Goal: Information Seeking & Learning: Learn about a topic

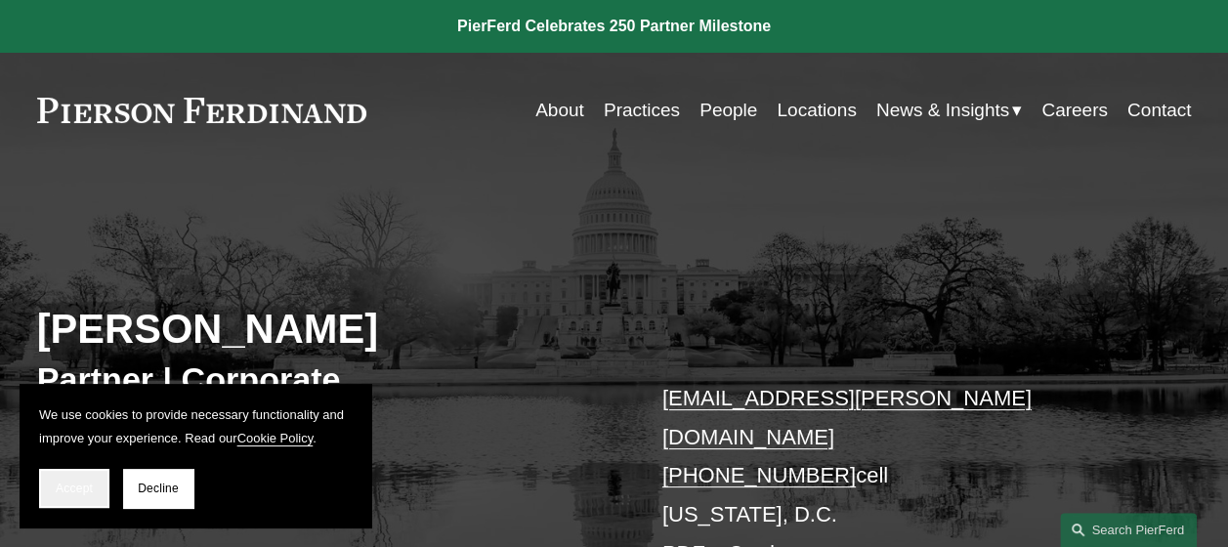
click at [76, 482] on span "Accept" at bounding box center [74, 489] width 37 height 14
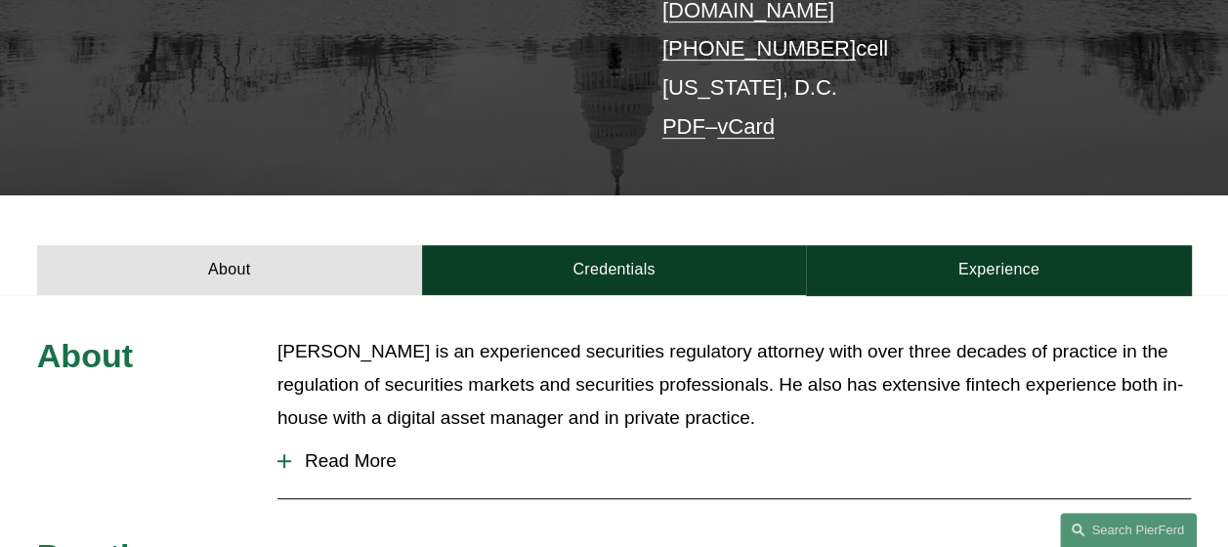
scroll to position [435, 0]
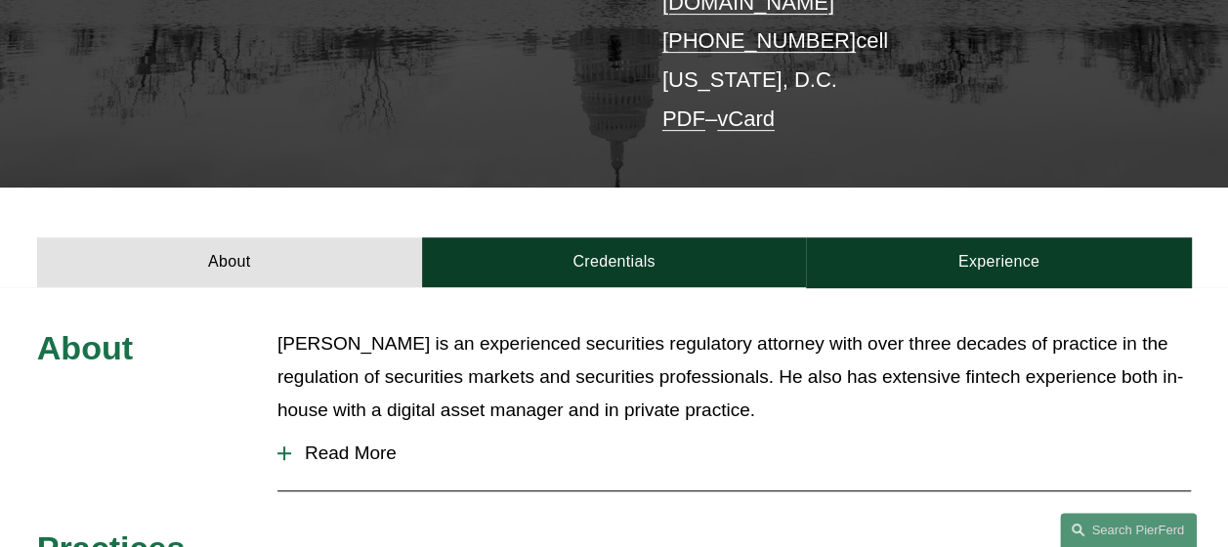
click at [331, 443] on span "Read More" at bounding box center [741, 453] width 900 height 21
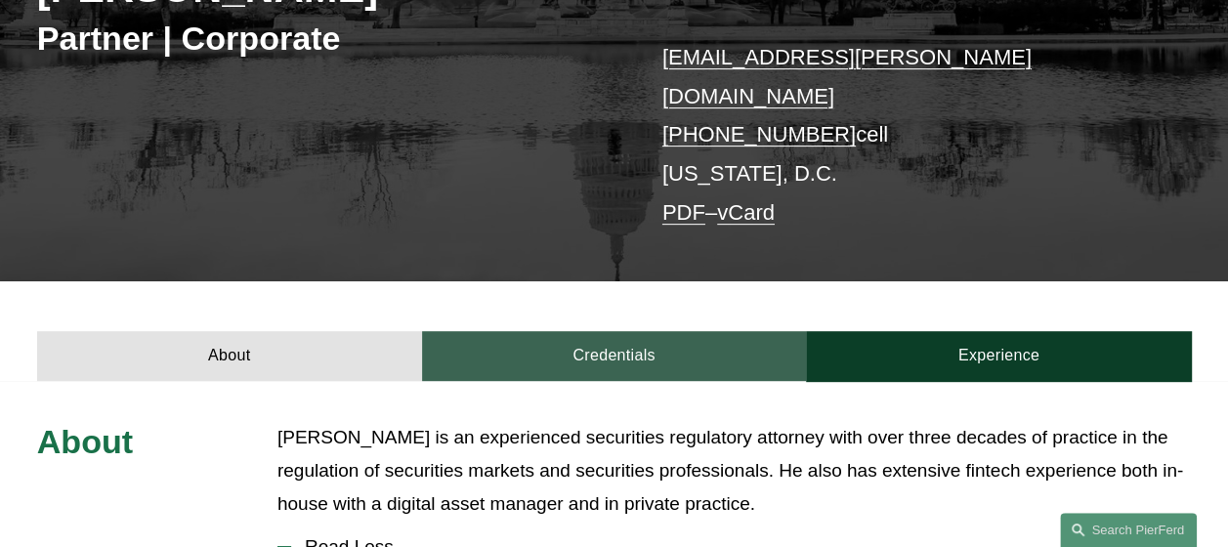
scroll to position [342, 0]
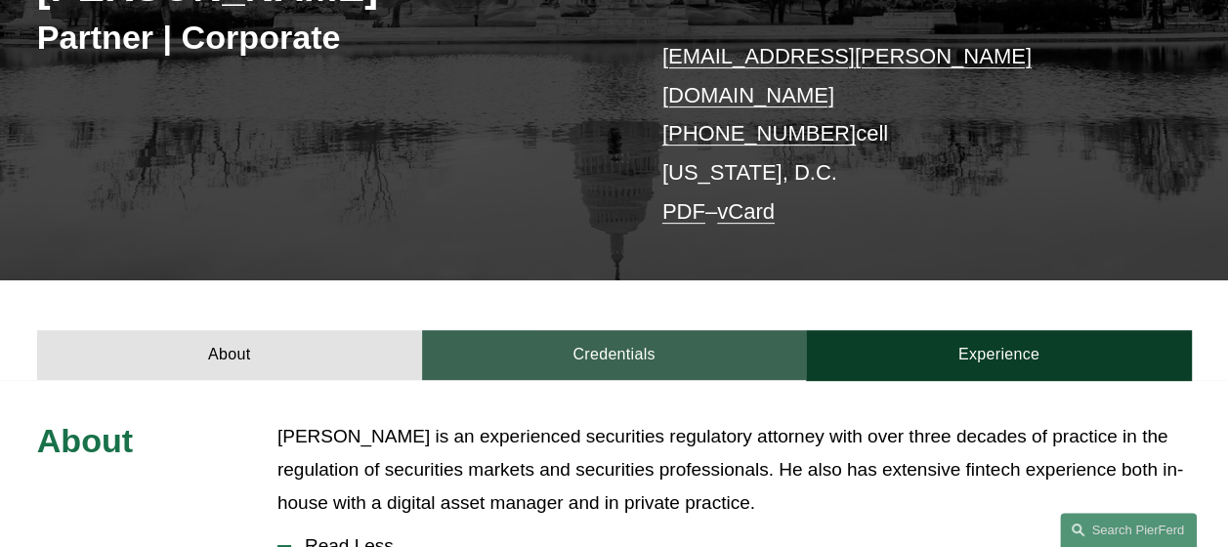
click at [633, 330] on link "Credentials" at bounding box center [614, 355] width 385 height 50
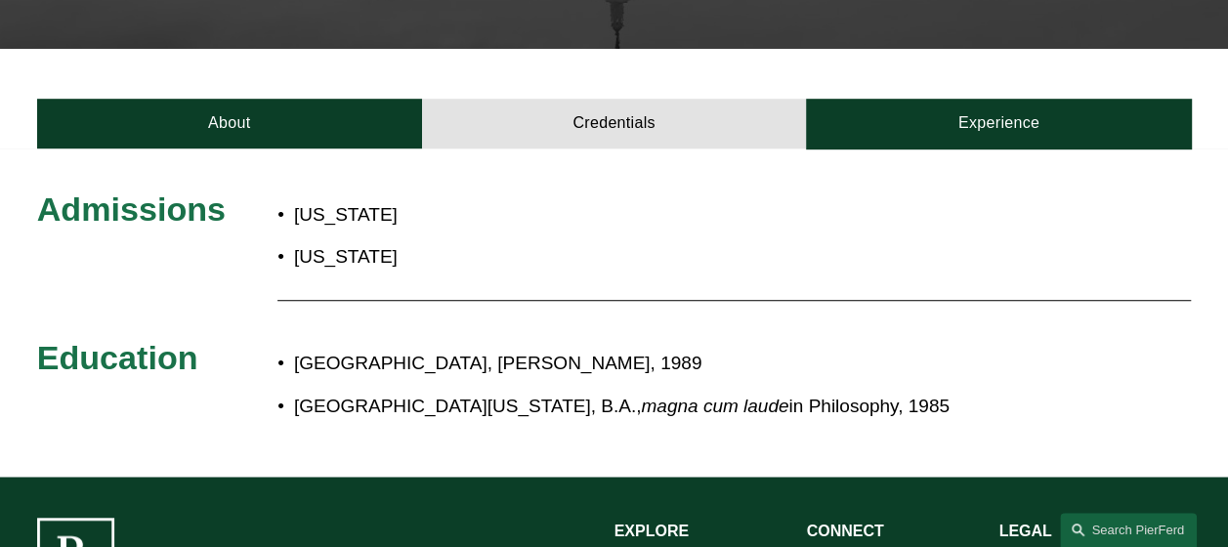
scroll to position [575, 0]
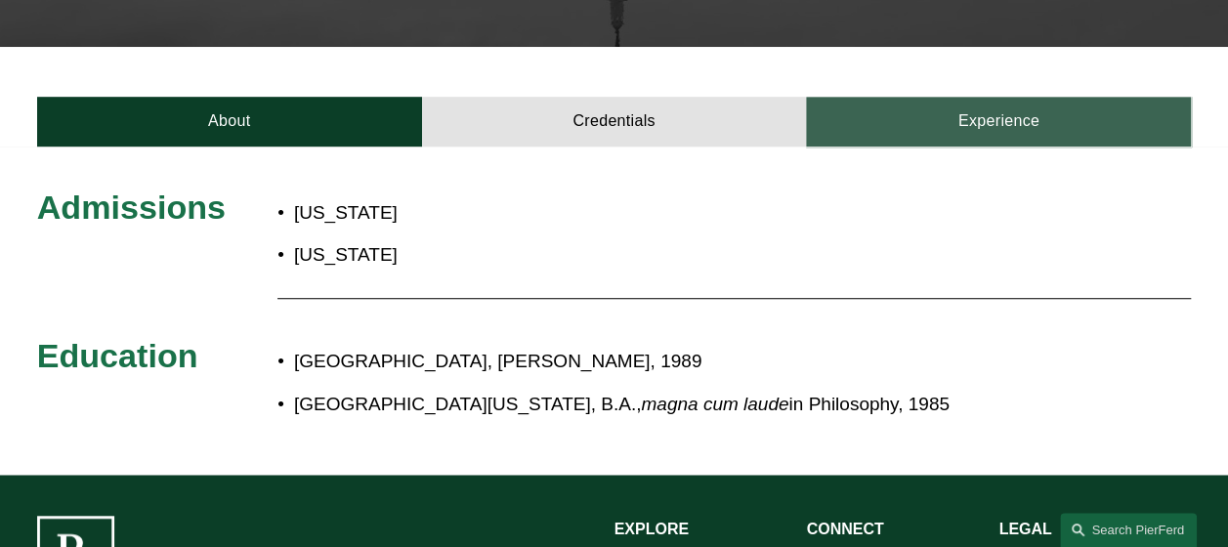
click at [968, 97] on link "Experience" at bounding box center [998, 122] width 385 height 50
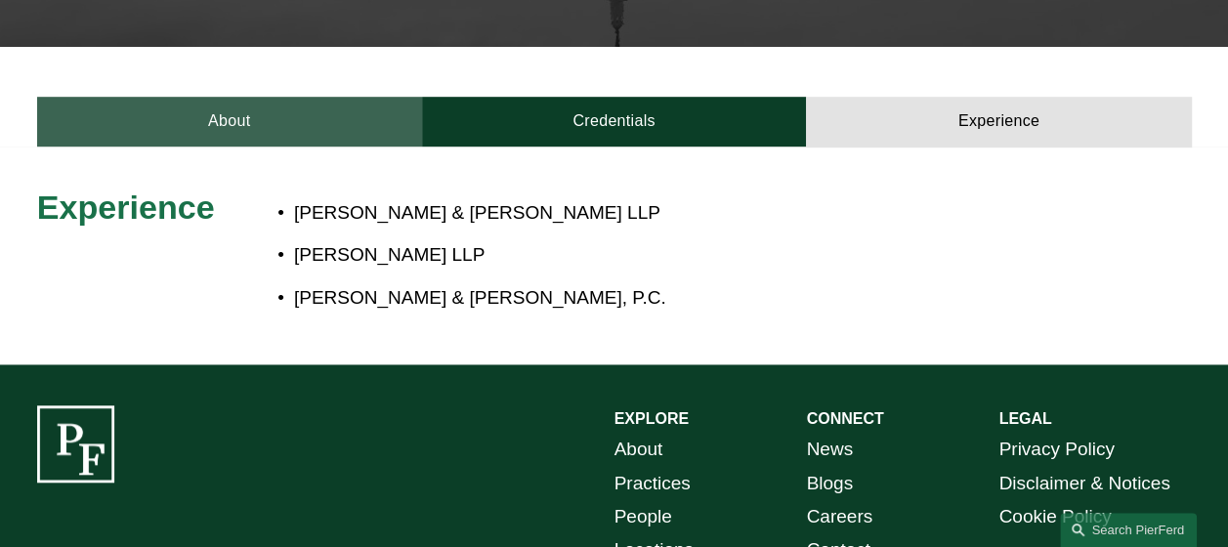
click at [200, 99] on link "About" at bounding box center [229, 122] width 385 height 50
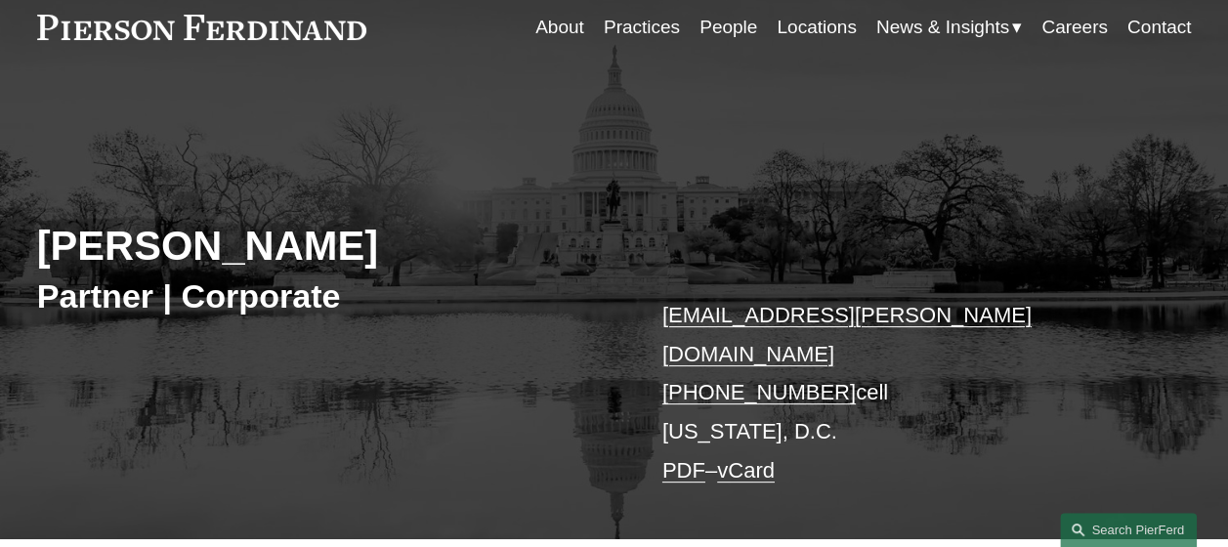
scroll to position [0, 0]
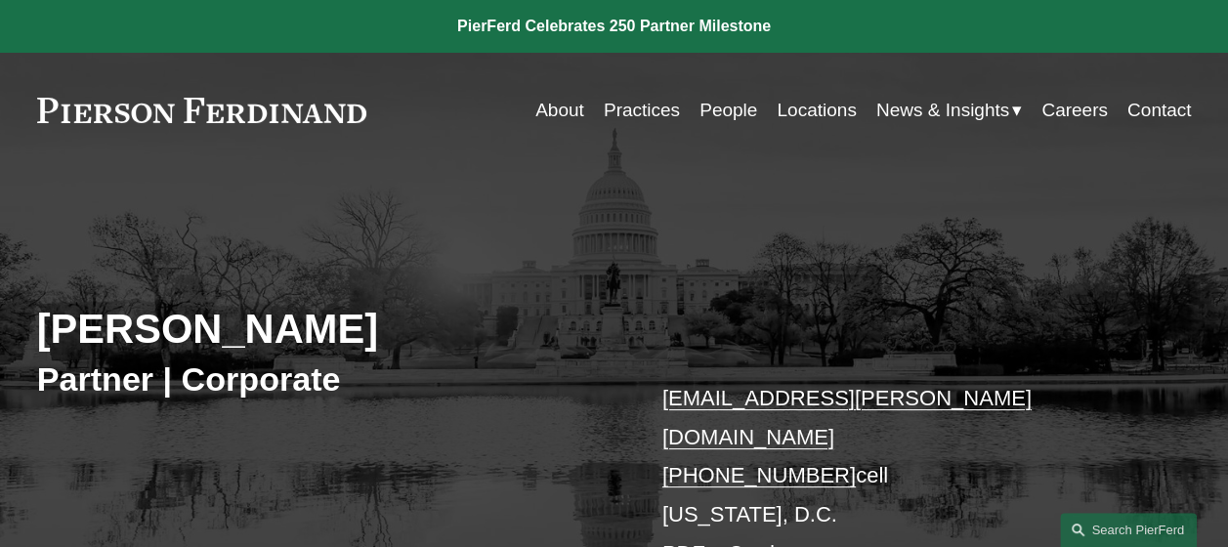
click at [549, 113] on link "About" at bounding box center [559, 110] width 49 height 37
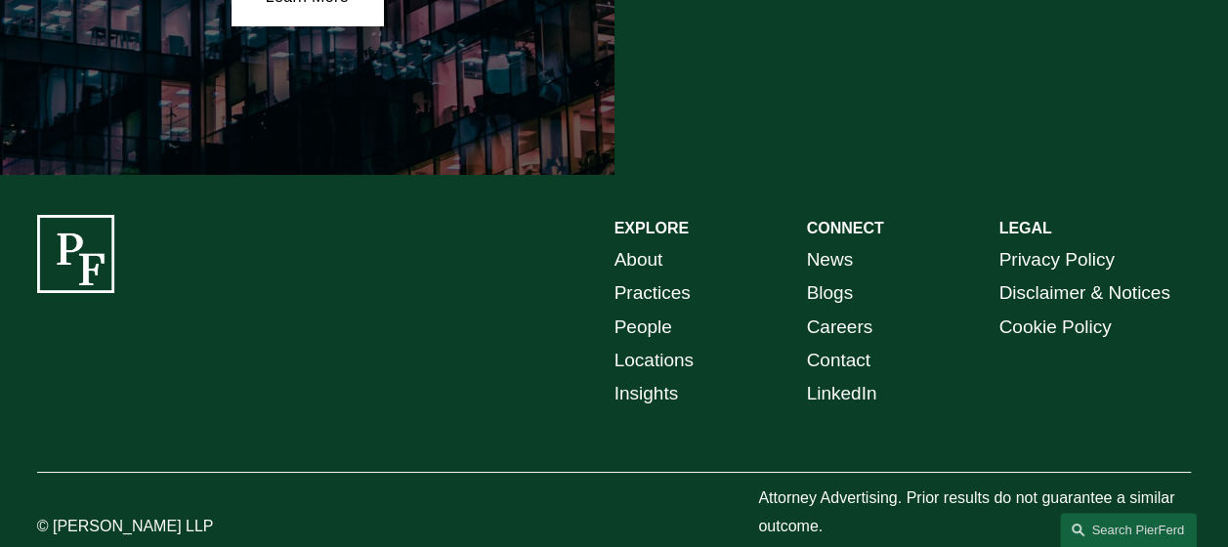
scroll to position [3484, 0]
